Goal: Task Accomplishment & Management: Manage account settings

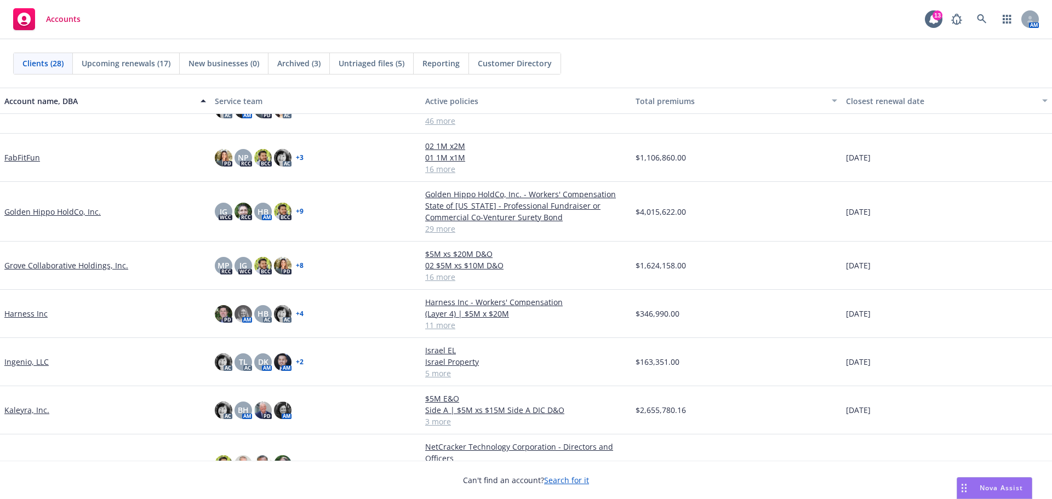
scroll to position [384, 0]
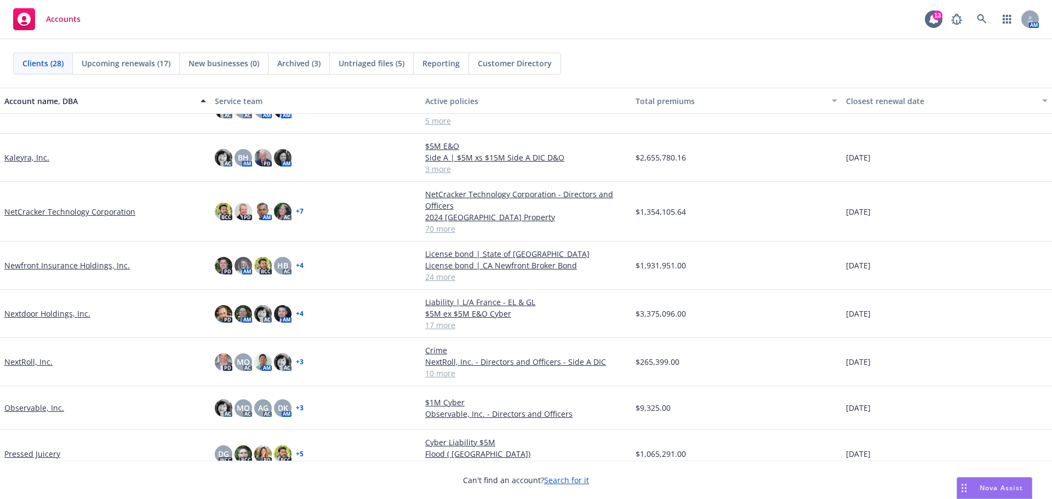
click at [43, 315] on link "Nextdoor Holdings, Inc." at bounding box center [47, 314] width 86 height 12
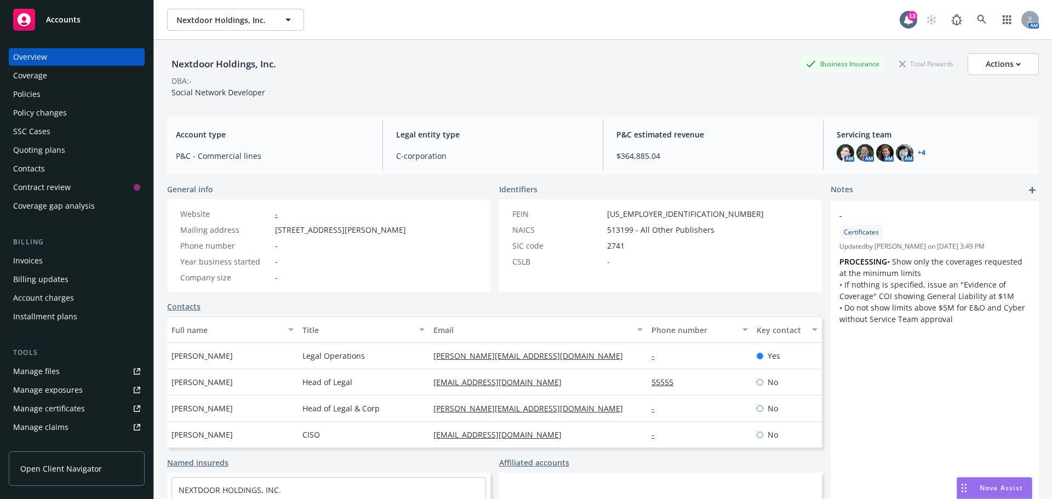
click at [21, 94] on div "Policies" at bounding box center [26, 94] width 27 height 18
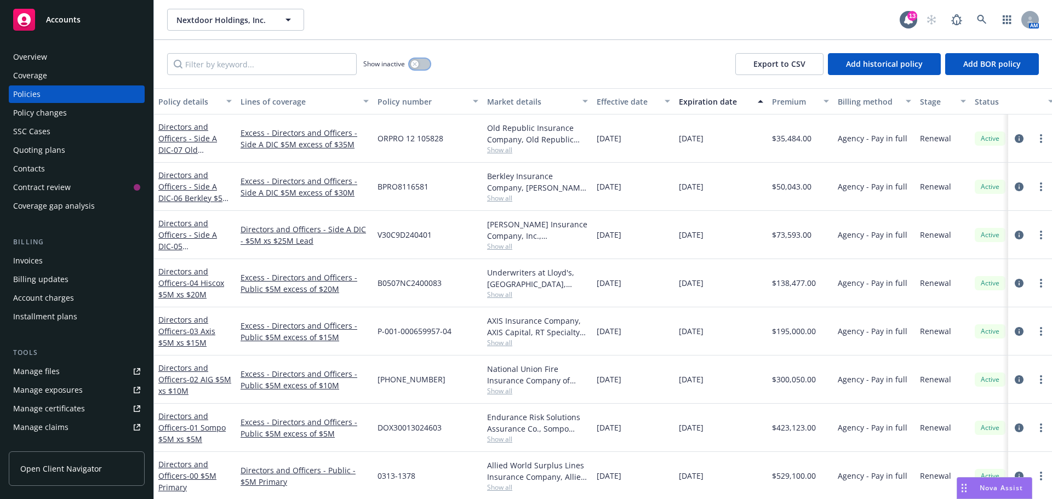
click at [419, 61] on button "button" at bounding box center [419, 64] width 21 height 11
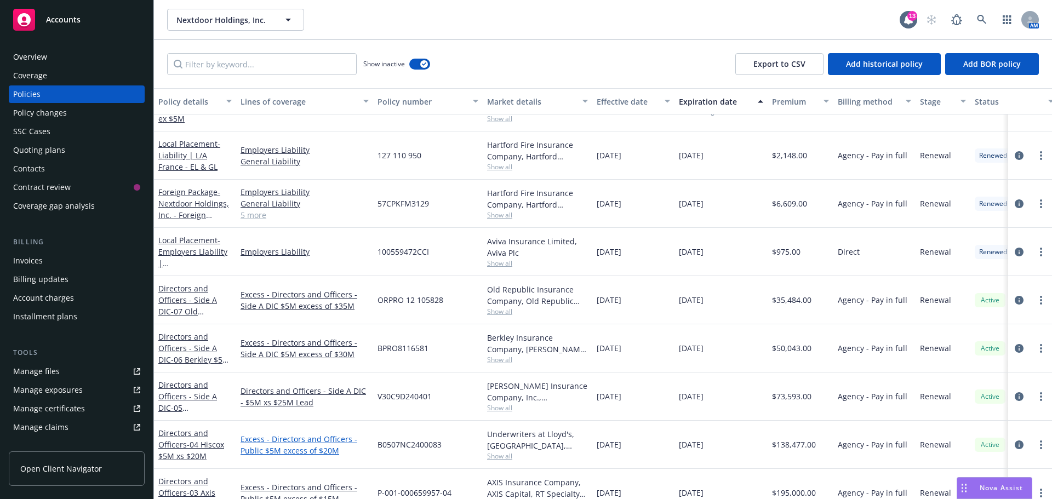
scroll to position [2959, 0]
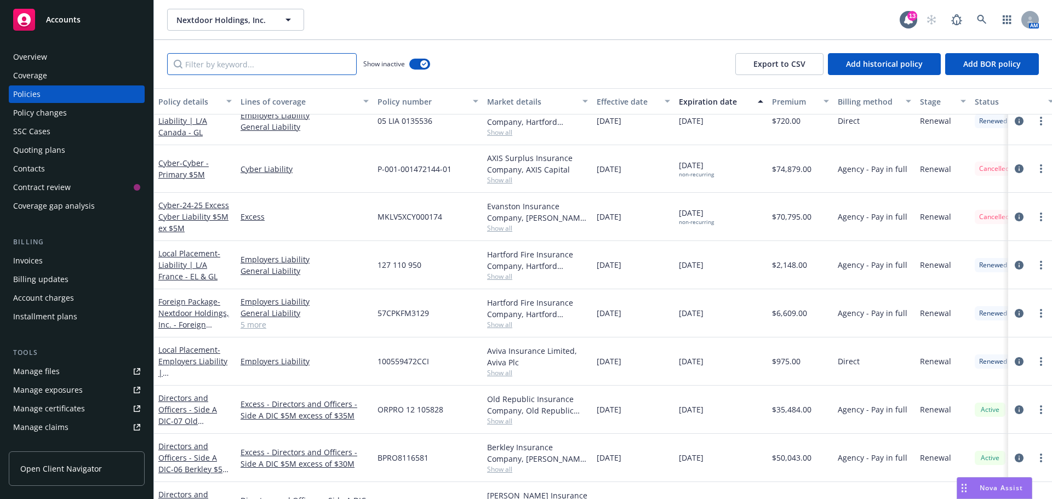
click at [279, 57] on input "Filter by keyword..." at bounding box center [262, 64] width 190 height 22
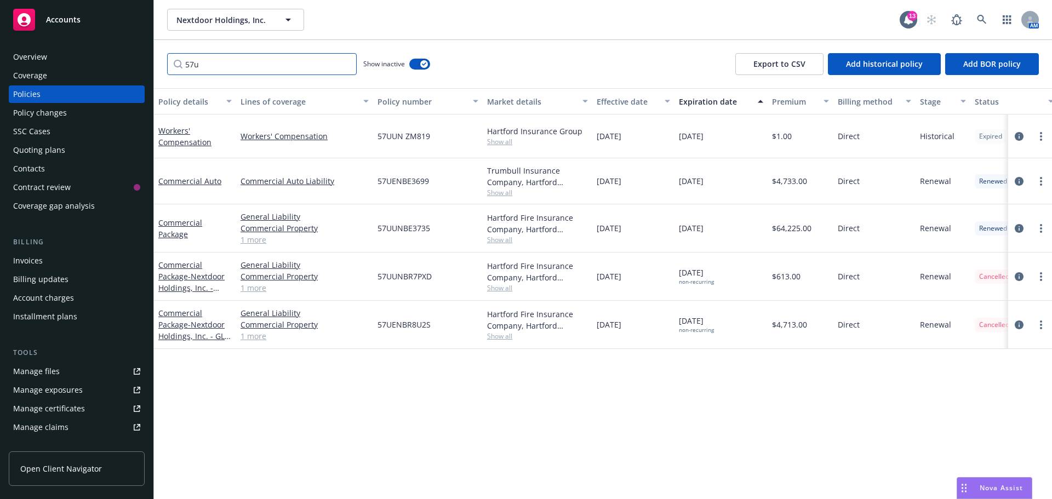
scroll to position [0, 0]
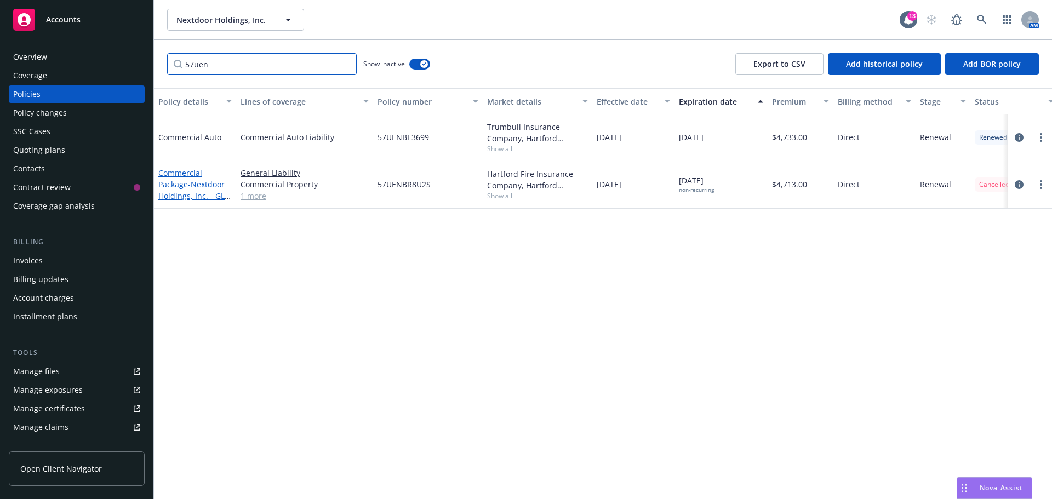
type input "57uen"
click at [190, 188] on span "- Nextdoor Holdings, Inc. - GL only" at bounding box center [194, 195] width 72 height 33
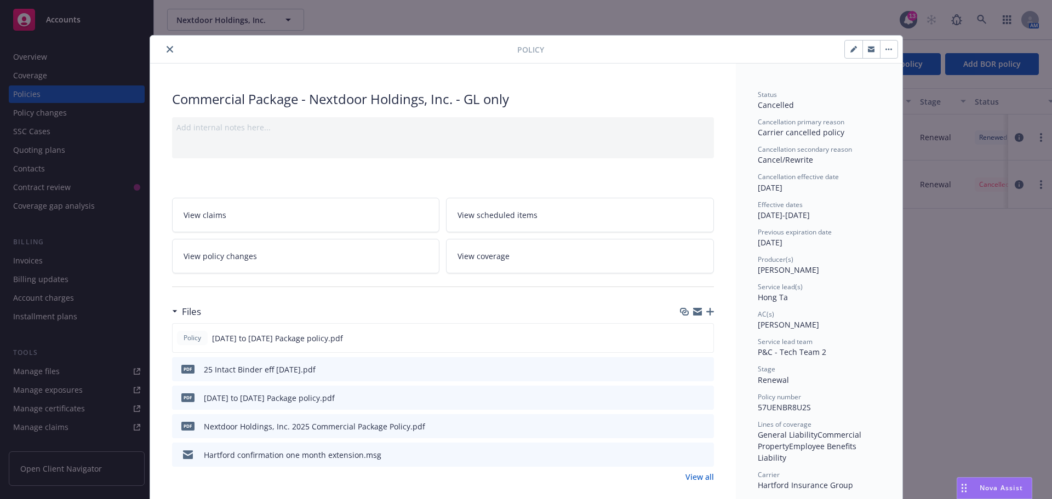
click at [695, 312] on icon "button" at bounding box center [697, 313] width 9 height 5
